Goal: Task Accomplishment & Management: Complete application form

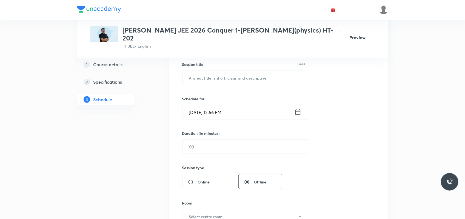
scroll to position [103, 0]
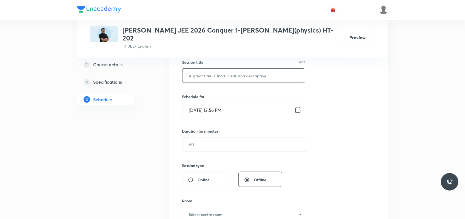
click at [202, 69] on input "text" at bounding box center [243, 76] width 123 height 14
type input "emi"
click at [209, 138] on input "text" at bounding box center [244, 145] width 125 height 14
click at [199, 105] on input "Sep 2, 2025, 12:56 PM" at bounding box center [238, 110] width 112 height 14
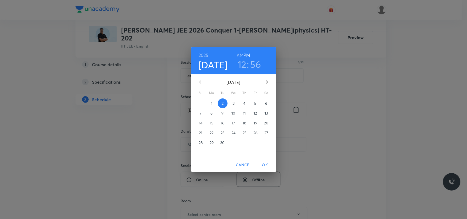
click at [233, 103] on p "3" at bounding box center [234, 103] width 2 height 5
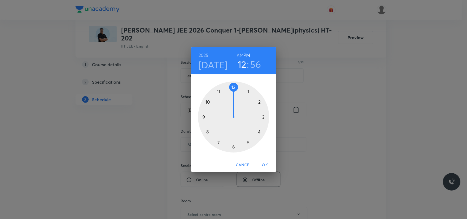
click at [233, 88] on div at bounding box center [233, 117] width 71 height 71
click at [266, 164] on span "OK" at bounding box center [265, 165] width 13 height 7
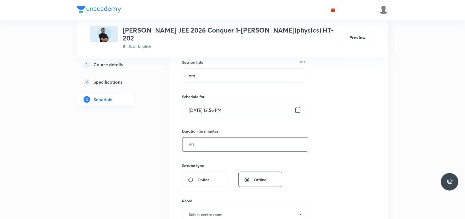
click at [210, 142] on input "text" at bounding box center [244, 145] width 125 height 14
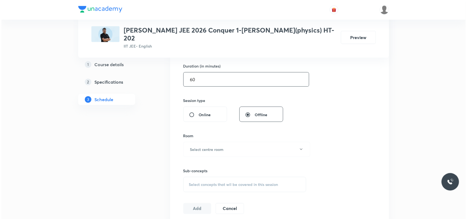
scroll to position [171, 0]
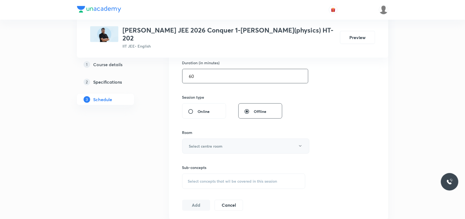
type input "60"
click at [208, 143] on h6 "Select centre room" at bounding box center [206, 146] width 34 height 6
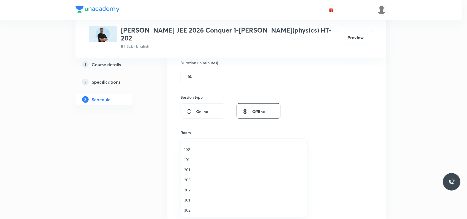
click at [190, 164] on li "101" at bounding box center [244, 160] width 126 height 10
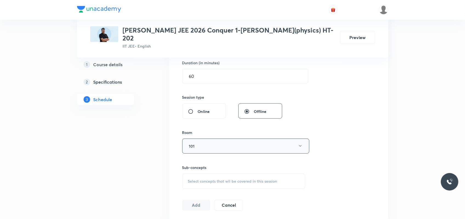
click at [199, 142] on button "101" at bounding box center [245, 146] width 127 height 15
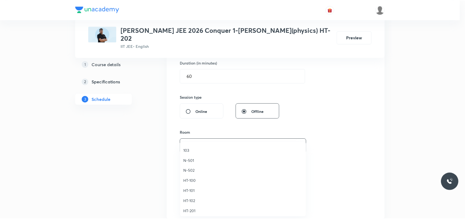
scroll to position [205, 0]
click at [190, 187] on span "HT-202" at bounding box center [244, 187] width 120 height 6
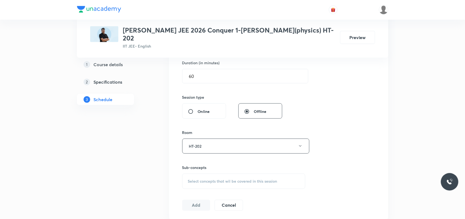
click at [145, 171] on div "1 Course details 2 Specifications 3 Schedule" at bounding box center [114, 117] width 74 height 379
click at [199, 179] on div "Select concepts that wil be covered in this session" at bounding box center [243, 181] width 123 height 15
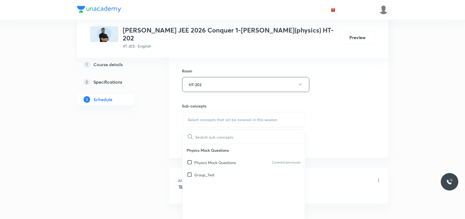
scroll to position [240, 0]
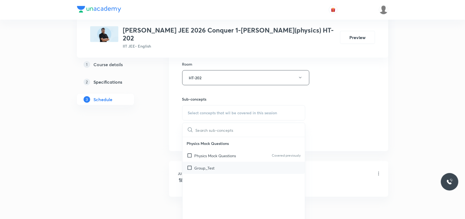
click at [203, 165] on p "Group_Test" at bounding box center [204, 168] width 20 height 6
checkbox input "true"
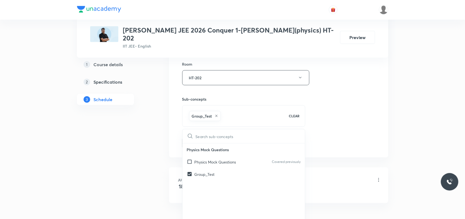
drag, startPoint x: 139, startPoint y: 170, endPoint x: 173, endPoint y: 164, distance: 34.7
click at [139, 169] on div "1 Course details 2 Specifications 3 Schedule" at bounding box center [114, 52] width 74 height 385
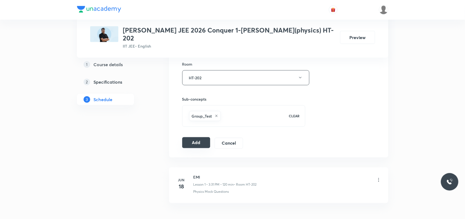
click at [193, 137] on button "Add" at bounding box center [196, 142] width 28 height 11
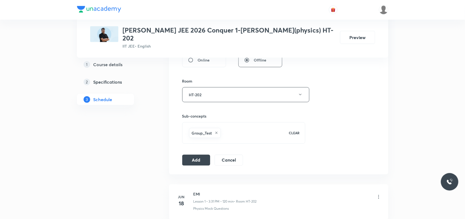
scroll to position [269, 0]
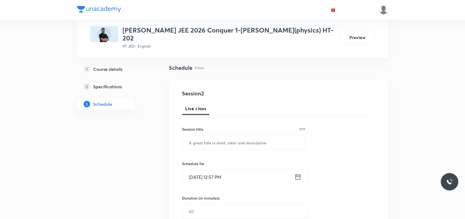
scroll to position [23, 0]
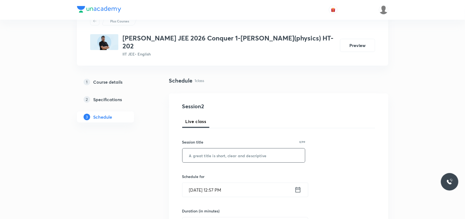
click at [202, 149] on input "text" at bounding box center [243, 156] width 123 height 14
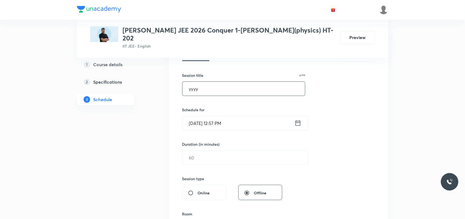
scroll to position [91, 0]
type input "yyyy"
click at [198, 115] on input "Sep 2, 2025, 12:57 PM" at bounding box center [238, 122] width 112 height 14
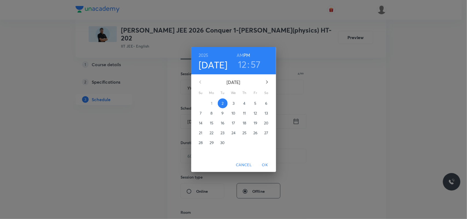
click at [236, 104] on span "3" at bounding box center [234, 103] width 10 height 5
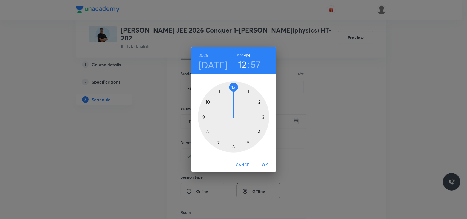
click at [269, 165] on span "OK" at bounding box center [265, 165] width 13 height 7
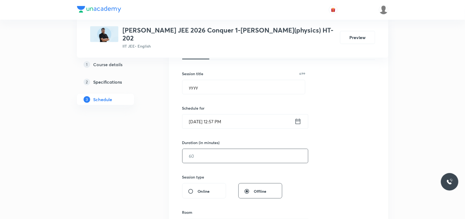
click at [218, 149] on input "text" at bounding box center [244, 156] width 125 height 14
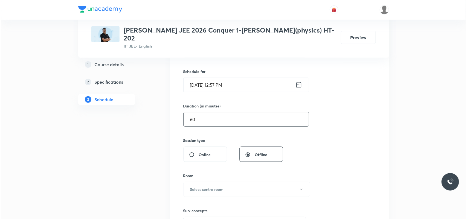
scroll to position [194, 0]
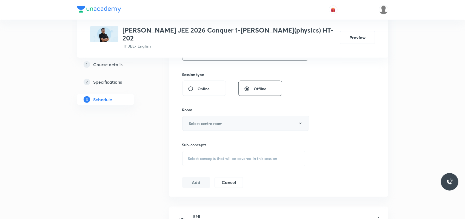
type input "60"
click at [211, 122] on button "Select centre room" at bounding box center [245, 123] width 127 height 15
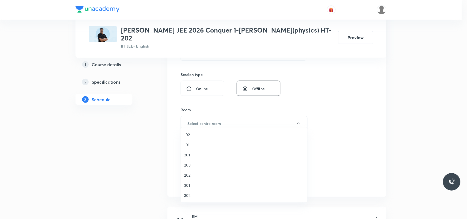
click at [206, 150] on li "201" at bounding box center [244, 155] width 126 height 10
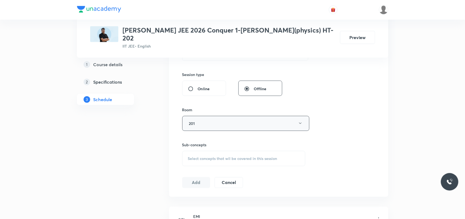
click at [201, 120] on button "201" at bounding box center [245, 123] width 127 height 15
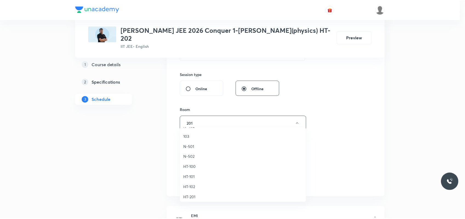
scroll to position [205, 0]
click at [194, 171] on span "HT-202" at bounding box center [244, 173] width 120 height 6
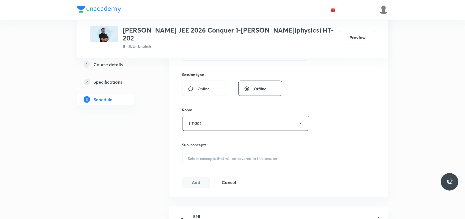
click at [146, 165] on div "1 Course details 2 Specifications 3 Schedule" at bounding box center [114, 95] width 74 height 379
click at [186, 153] on div "Select concepts that wil be covered in this session" at bounding box center [243, 158] width 123 height 15
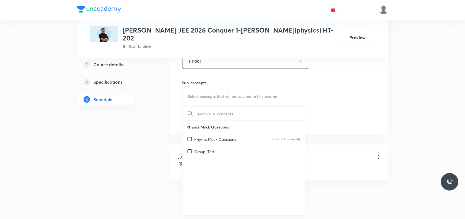
scroll to position [262, 0]
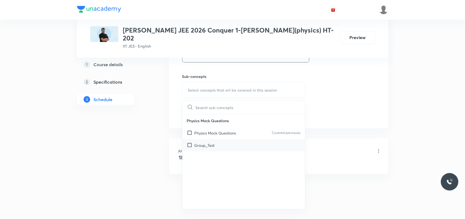
click at [204, 143] on p "Group_Test" at bounding box center [204, 146] width 20 height 6
checkbox input "true"
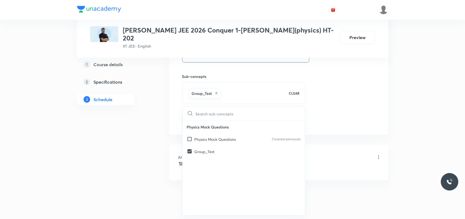
drag, startPoint x: 132, startPoint y: 138, endPoint x: 163, endPoint y: 117, distance: 37.7
click at [132, 138] on div "1 Course details 2 Specifications 3 Schedule" at bounding box center [114, 29] width 74 height 385
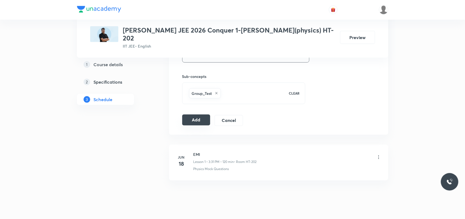
click at [194, 115] on button "Add" at bounding box center [196, 120] width 28 height 11
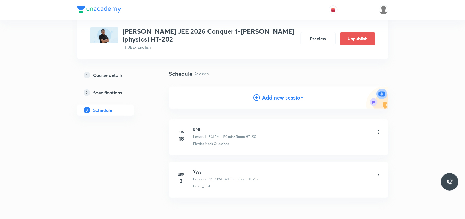
scroll to position [59, 0]
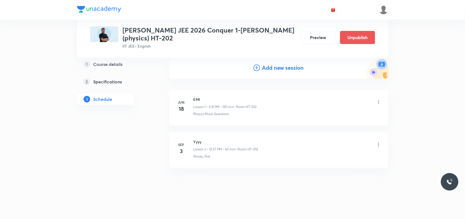
click at [378, 147] on icon at bounding box center [378, 144] width 5 height 5
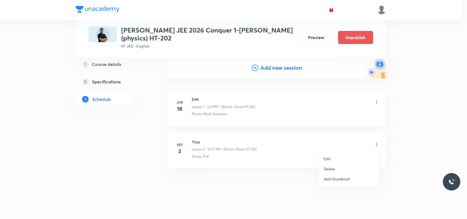
click at [416, 128] on div at bounding box center [233, 109] width 467 height 219
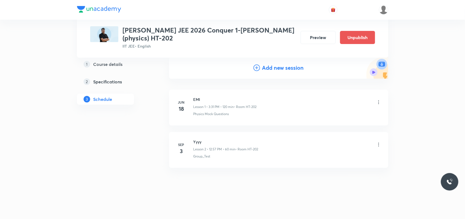
click at [378, 145] on icon at bounding box center [378, 144] width 5 height 5
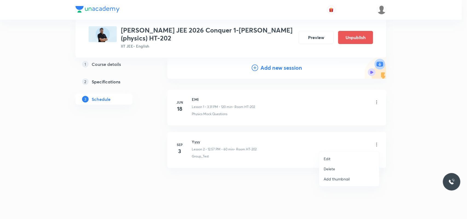
click at [328, 170] on p "Delete" at bounding box center [329, 169] width 11 height 6
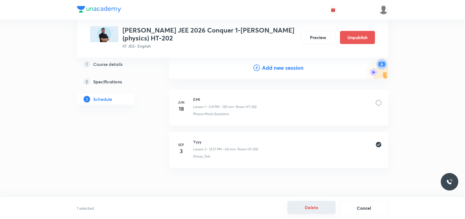
click at [311, 209] on button "Delete" at bounding box center [311, 207] width 48 height 13
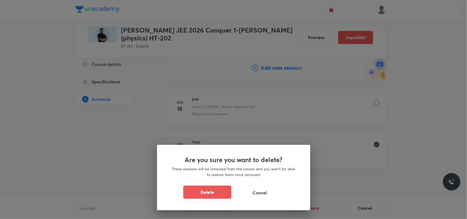
click at [225, 194] on button "Delete" at bounding box center [207, 192] width 48 height 13
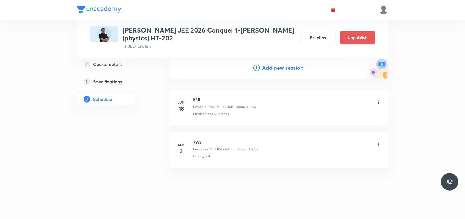
scroll to position [17, 0]
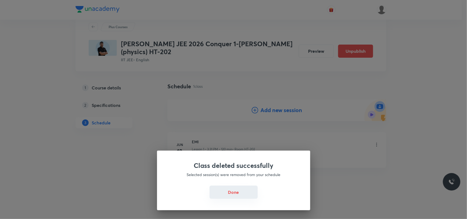
click at [234, 191] on button "Done" at bounding box center [234, 192] width 48 height 13
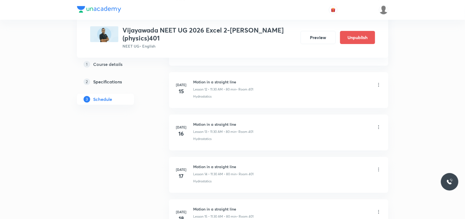
scroll to position [890, 0]
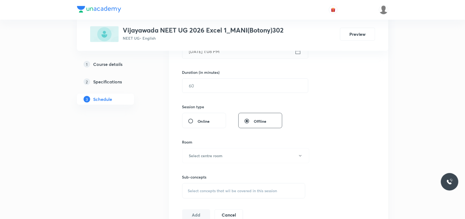
scroll to position [171, 0]
